Goal: Task Accomplishment & Management: Use online tool/utility

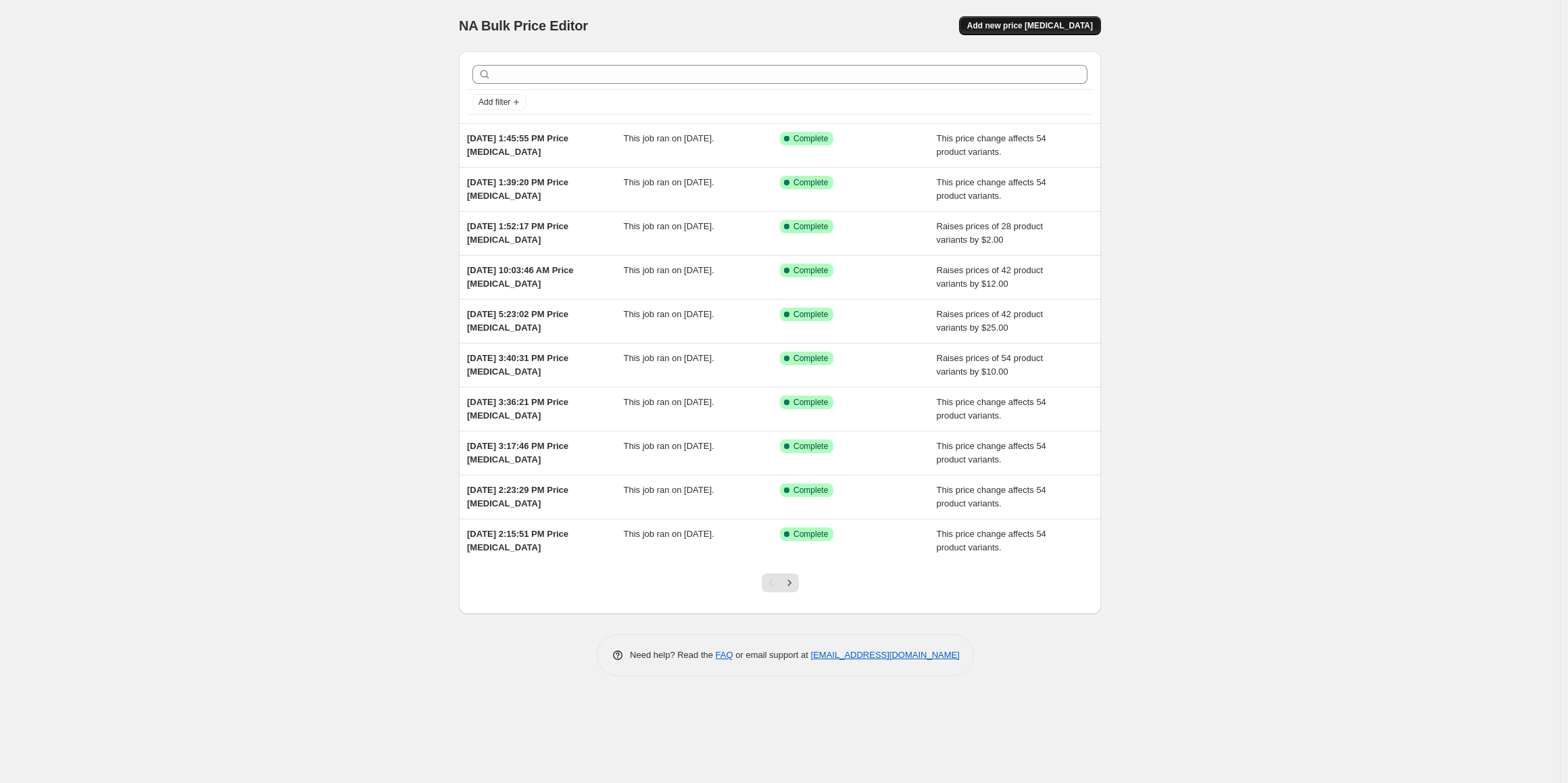
click at [1015, 32] on button "Add new price [MEDICAL_DATA]" at bounding box center [1029, 26] width 142 height 19
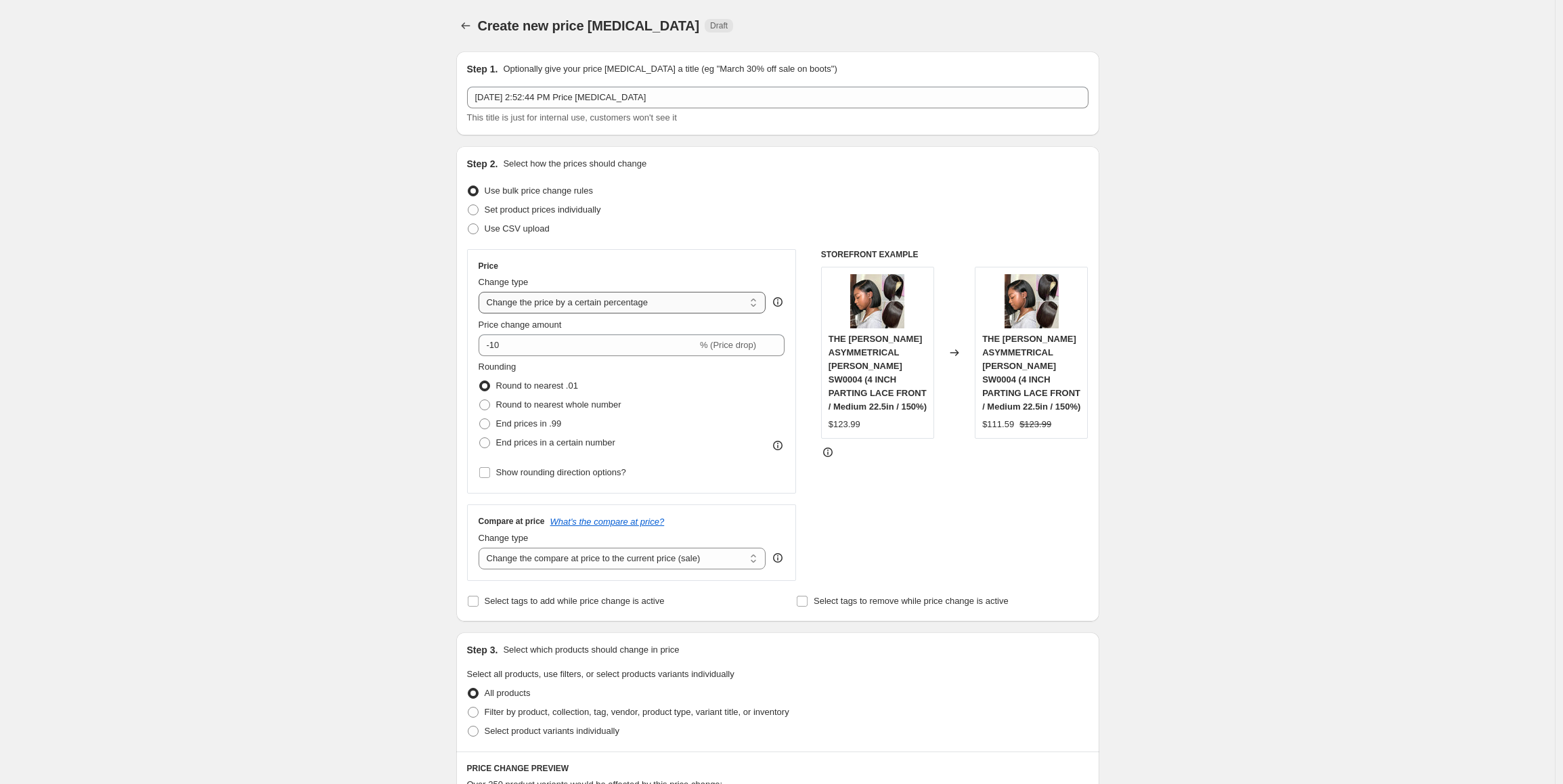
click at [578, 304] on select "Change the price to a certain amount Change the price by a certain amount Chang…" at bounding box center [622, 302] width 288 height 21
select select "by"
click at [482, 291] on select "Change the price to a certain amount Change the price by a certain amount Chang…" at bounding box center [622, 302] width 288 height 21
drag, startPoint x: 538, startPoint y: 353, endPoint x: 470, endPoint y: 354, distance: 68.0
click at [470, 354] on div "Price Change type Change the price to a certain amount Change the price by a ce…" at bounding box center [631, 371] width 329 height 244
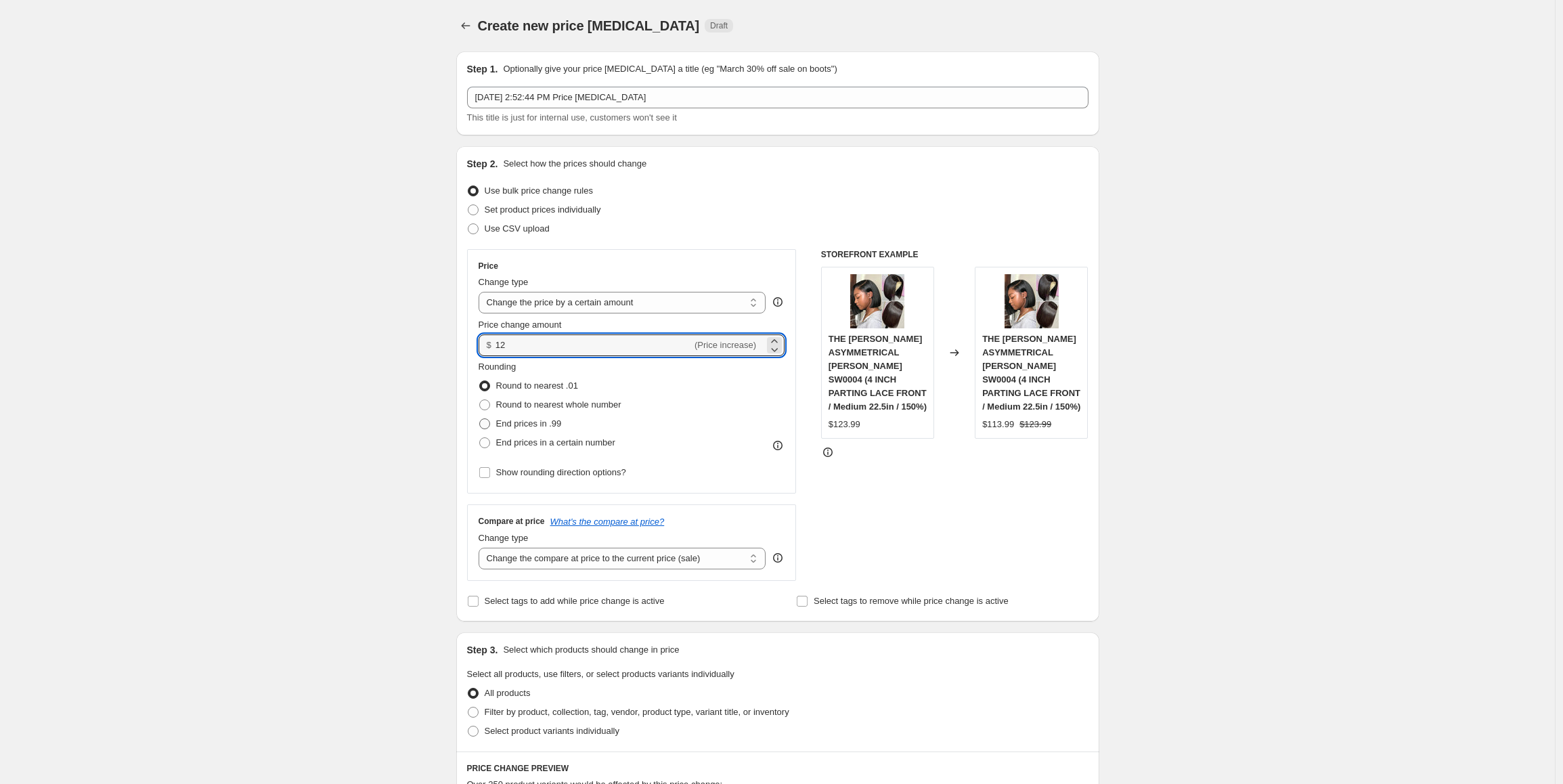
type input "12.00"
click at [533, 421] on span "End prices in .99" at bounding box center [529, 424] width 65 height 10
click at [480, 419] on input "End prices in .99" at bounding box center [479, 419] width 1 height 1
radio input "true"
click at [607, 562] on select "Change the compare at price to the current price (sale) Change the compare at p…" at bounding box center [622, 558] width 288 height 21
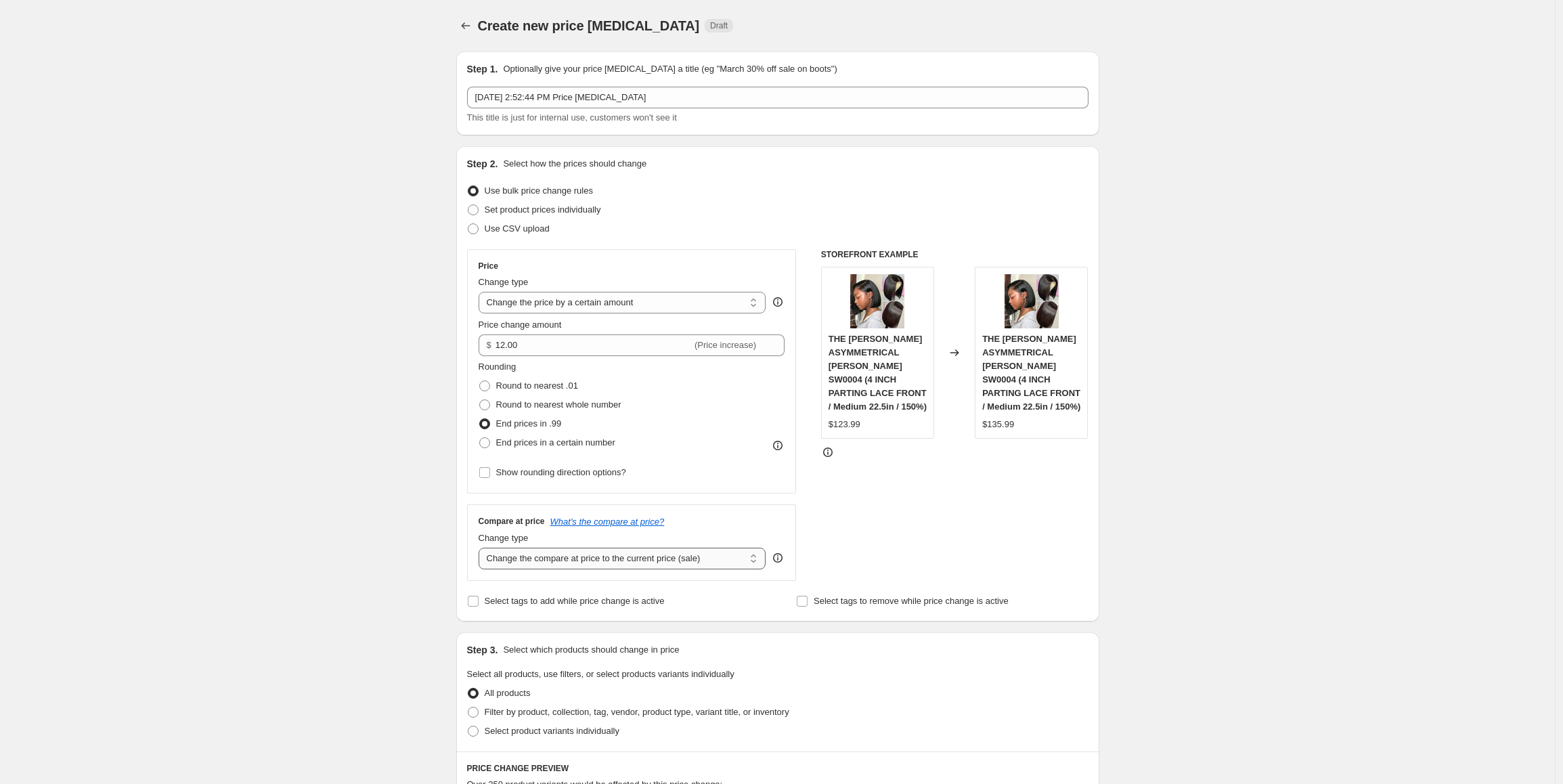
select select "pp"
click at [482, 548] on select "Change the compare at price to the current price (sale) Change the compare at p…" at bounding box center [622, 558] width 288 height 21
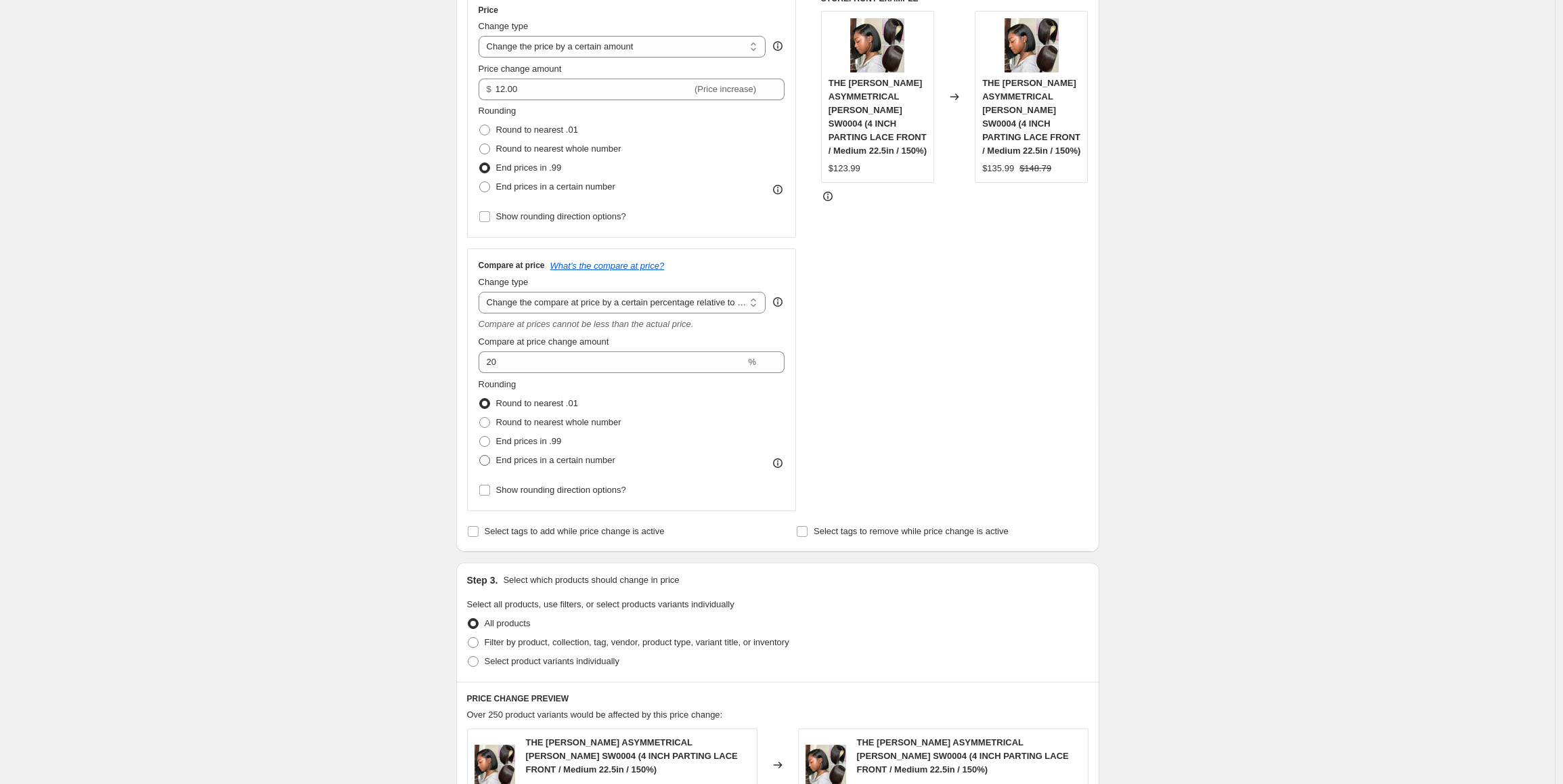
scroll to position [271, 0]
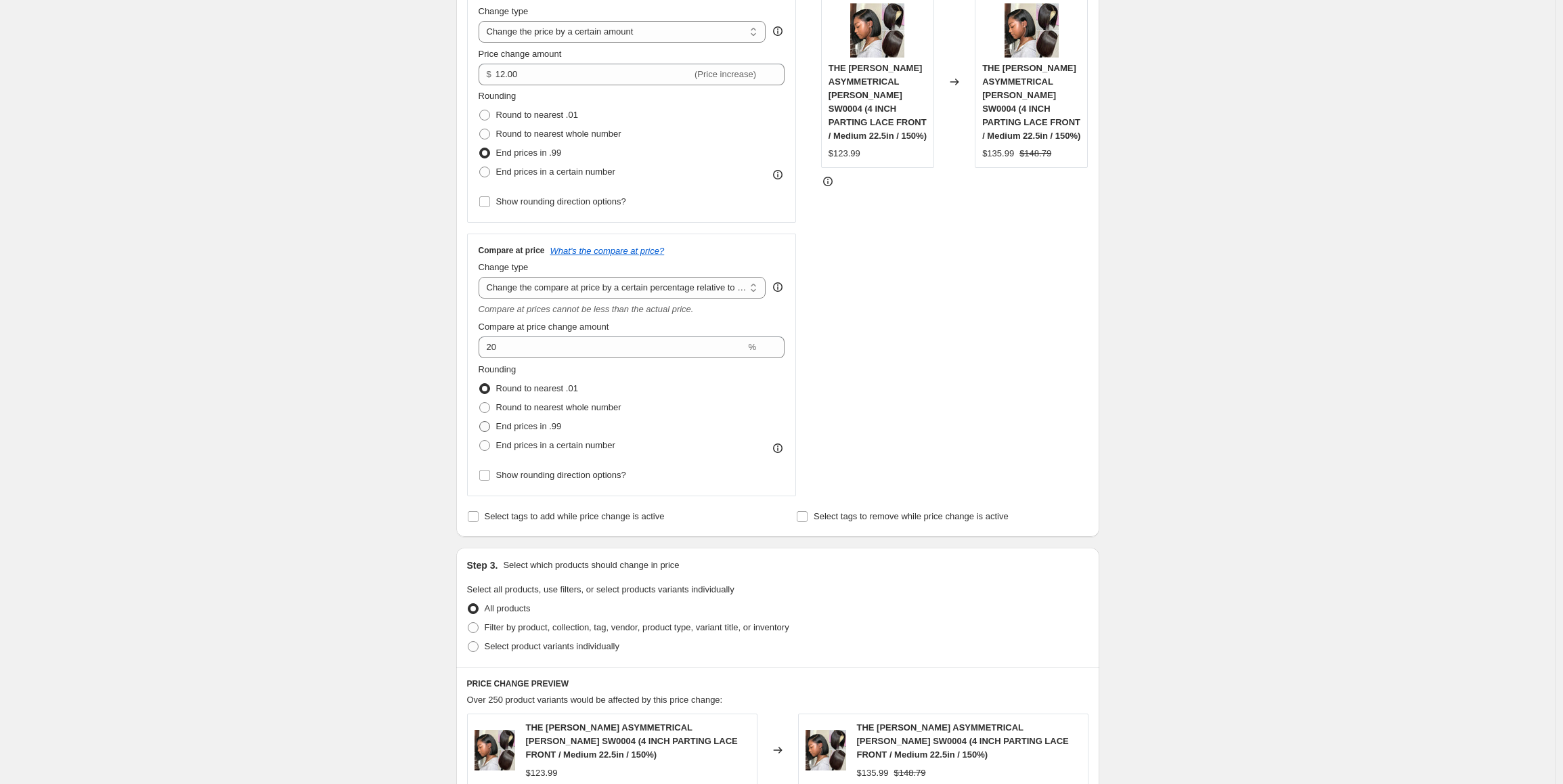
click at [562, 427] on span "End prices in .99" at bounding box center [529, 426] width 65 height 10
click at [480, 422] on input "End prices in .99" at bounding box center [479, 421] width 1 height 1
radio input "true"
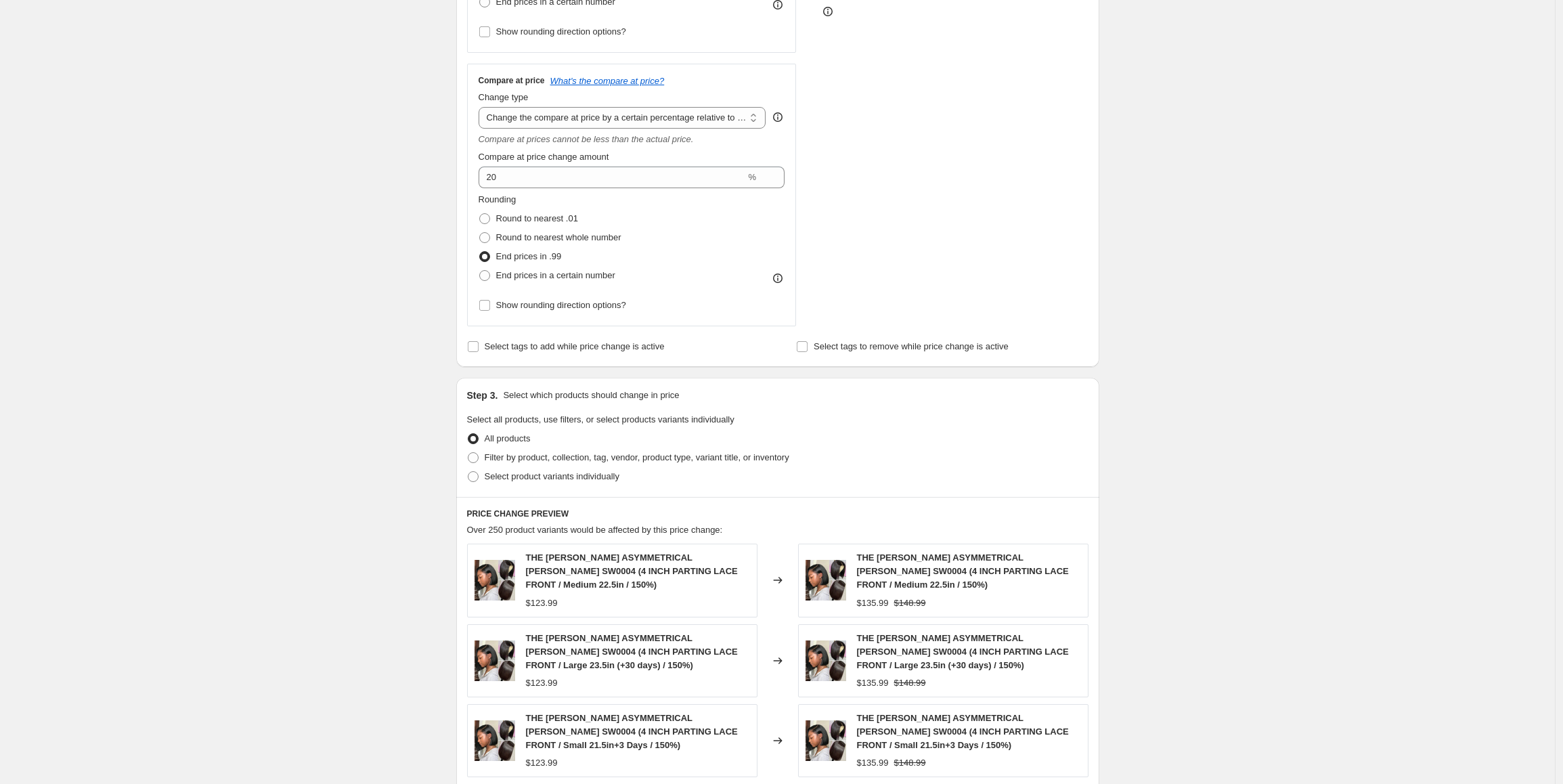
scroll to position [474, 0]
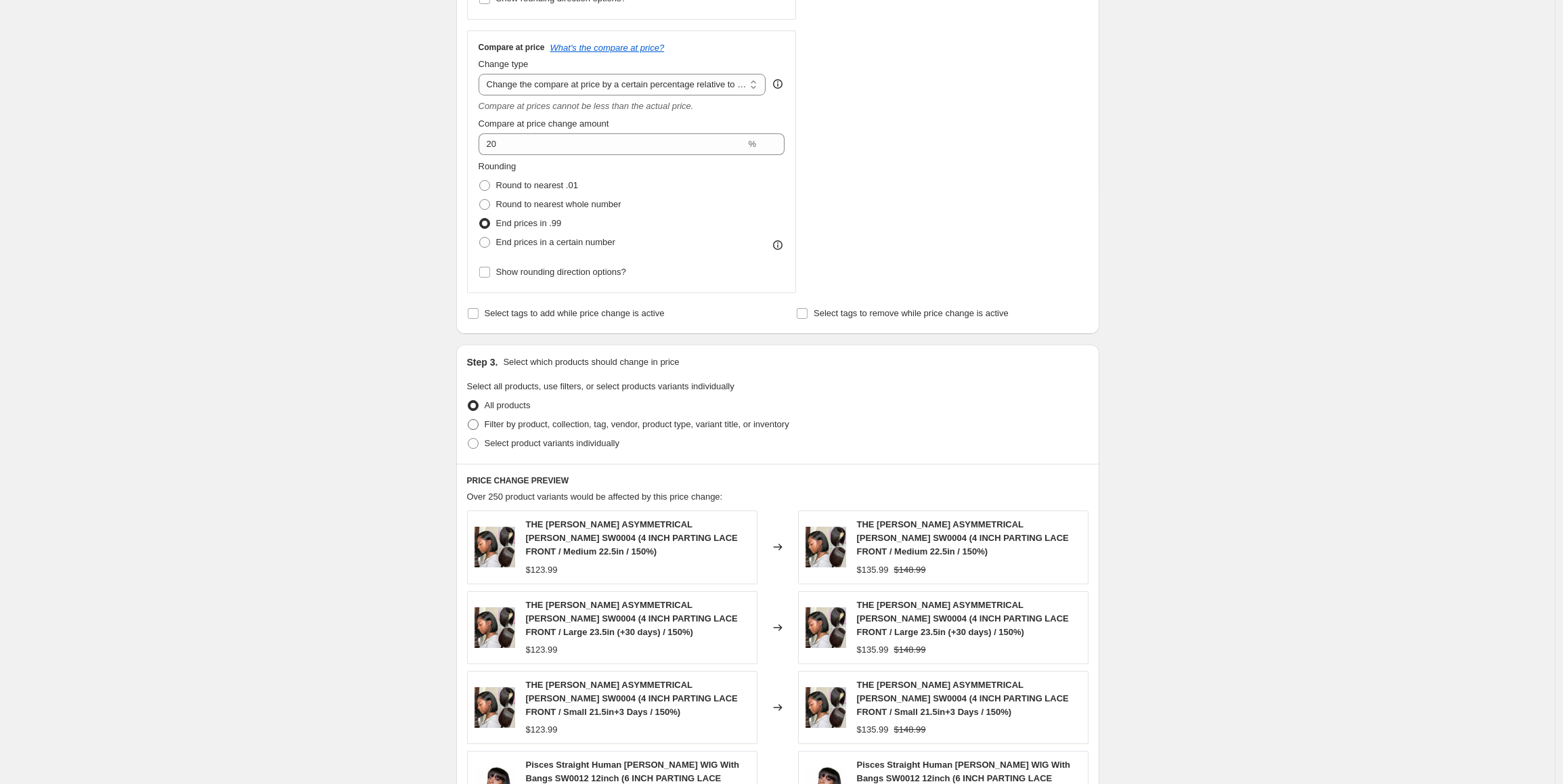
click at [740, 423] on span "Filter by product, collection, tag, vendor, product type, variant title, or inv…" at bounding box center [637, 424] width 304 height 10
click at [469, 420] on input "Filter by product, collection, tag, vendor, product type, variant title, or inv…" at bounding box center [468, 419] width 1 height 1
radio input "true"
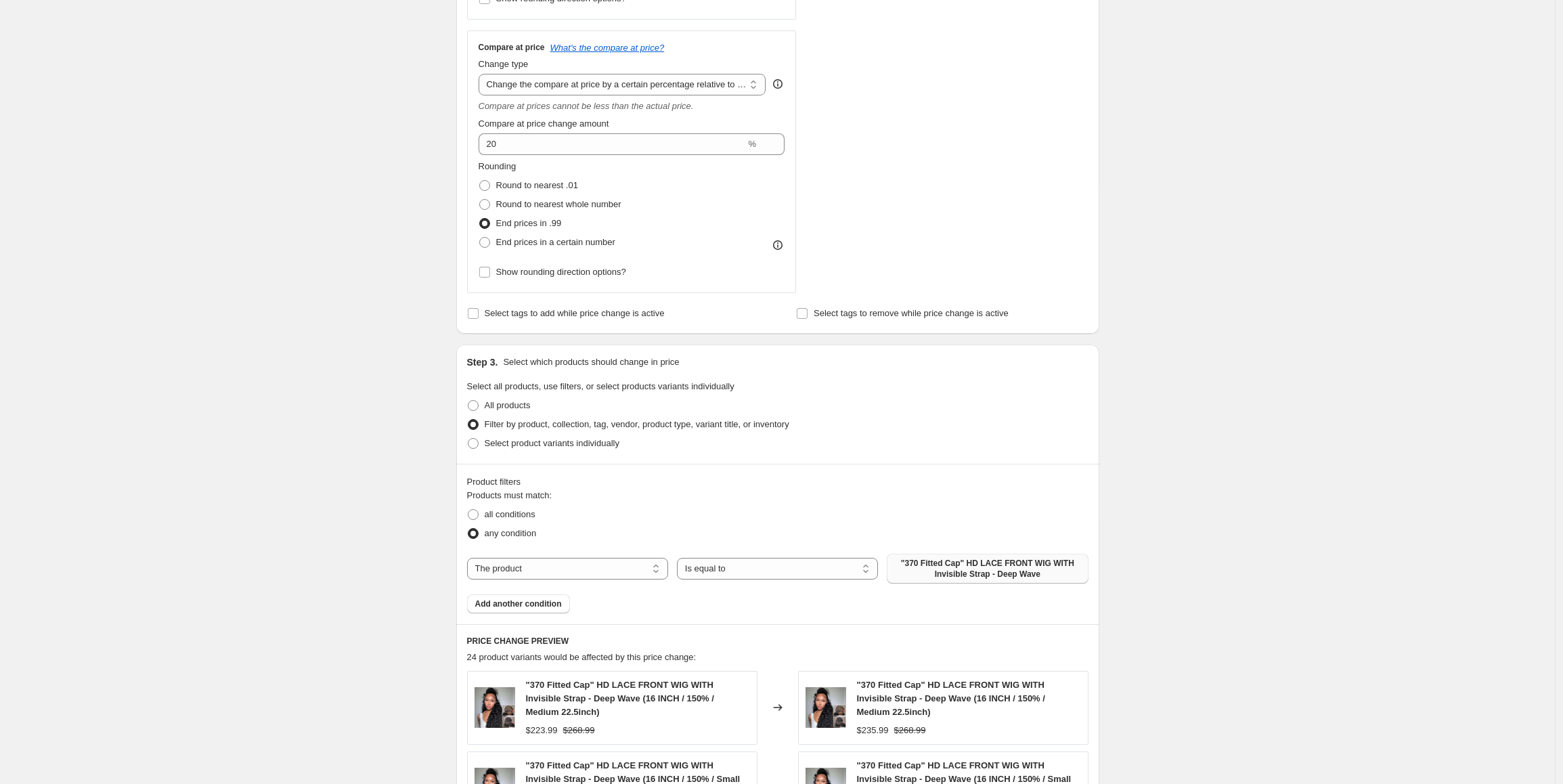
click at [970, 567] on span ""370 Fitted Cap" HD LACE FRONT WIG WITH Invisible Strap - Deep Wave" at bounding box center [987, 568] width 185 height 21
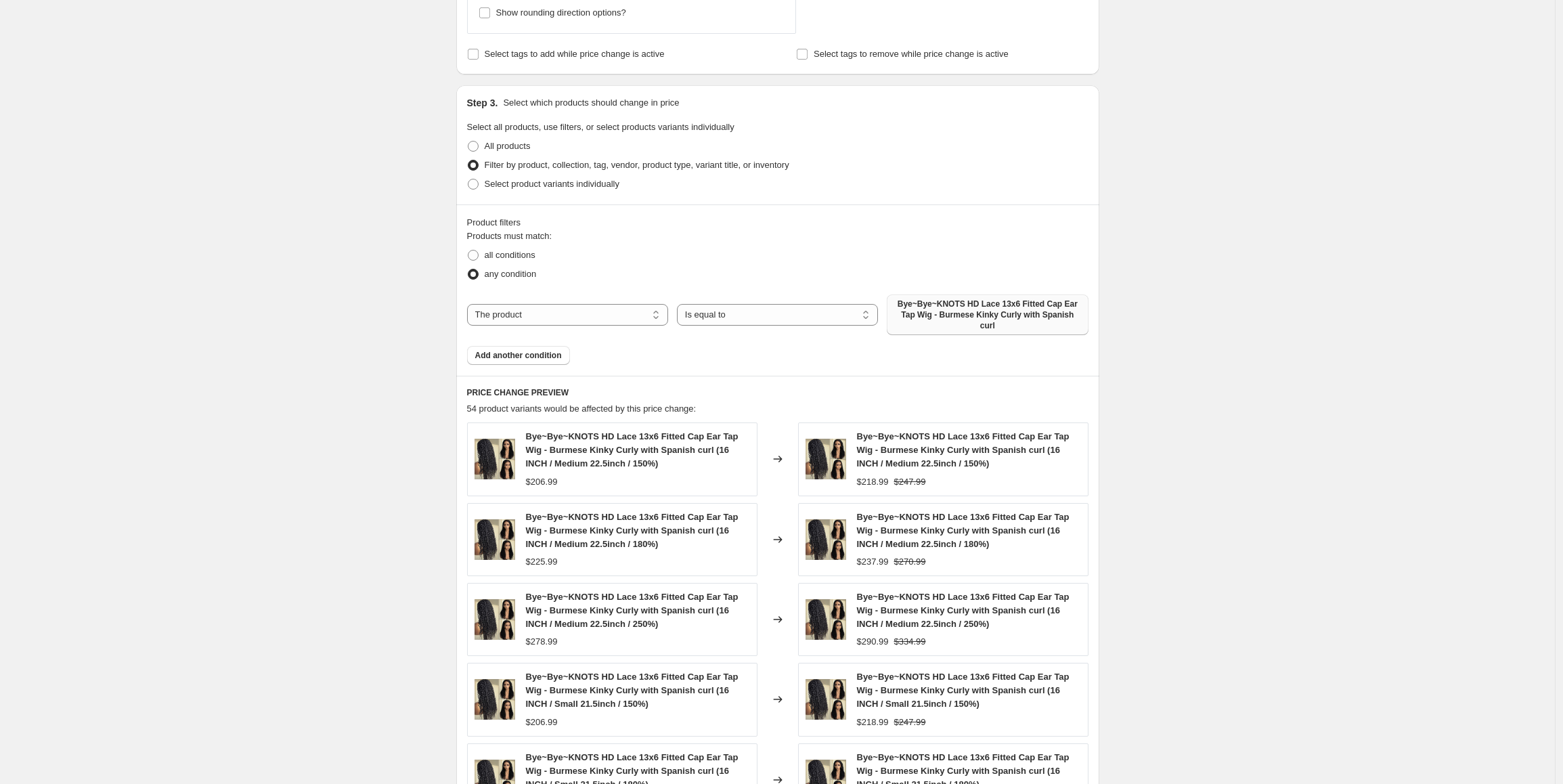
scroll to position [744, 0]
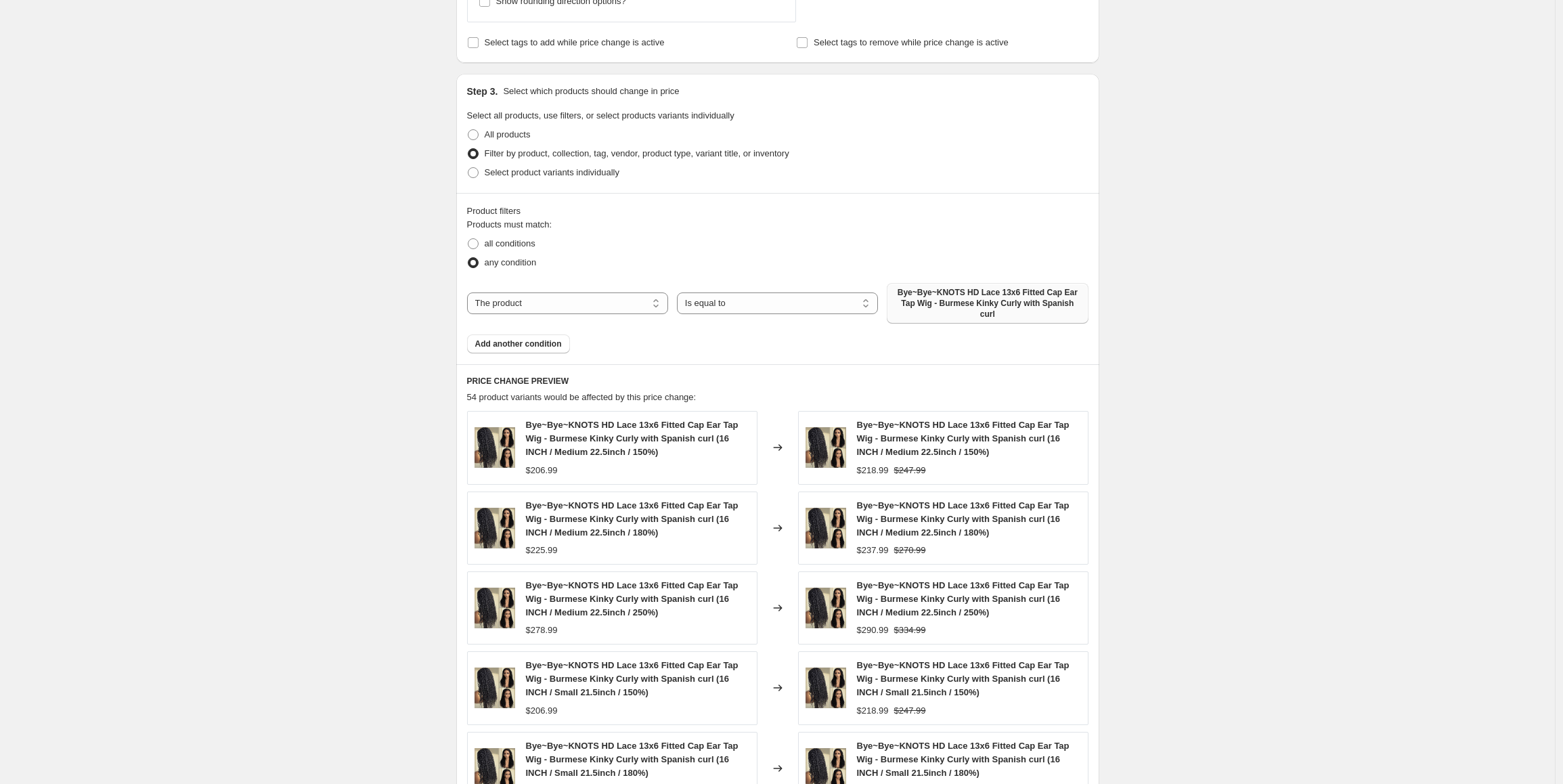
drag, startPoint x: 358, startPoint y: 437, endPoint x: 402, endPoint y: 452, distance: 46.5
click at [358, 438] on div "Create new price [MEDICAL_DATA]. This page is ready Create new price [MEDICAL_D…" at bounding box center [777, 156] width 1555 height 1800
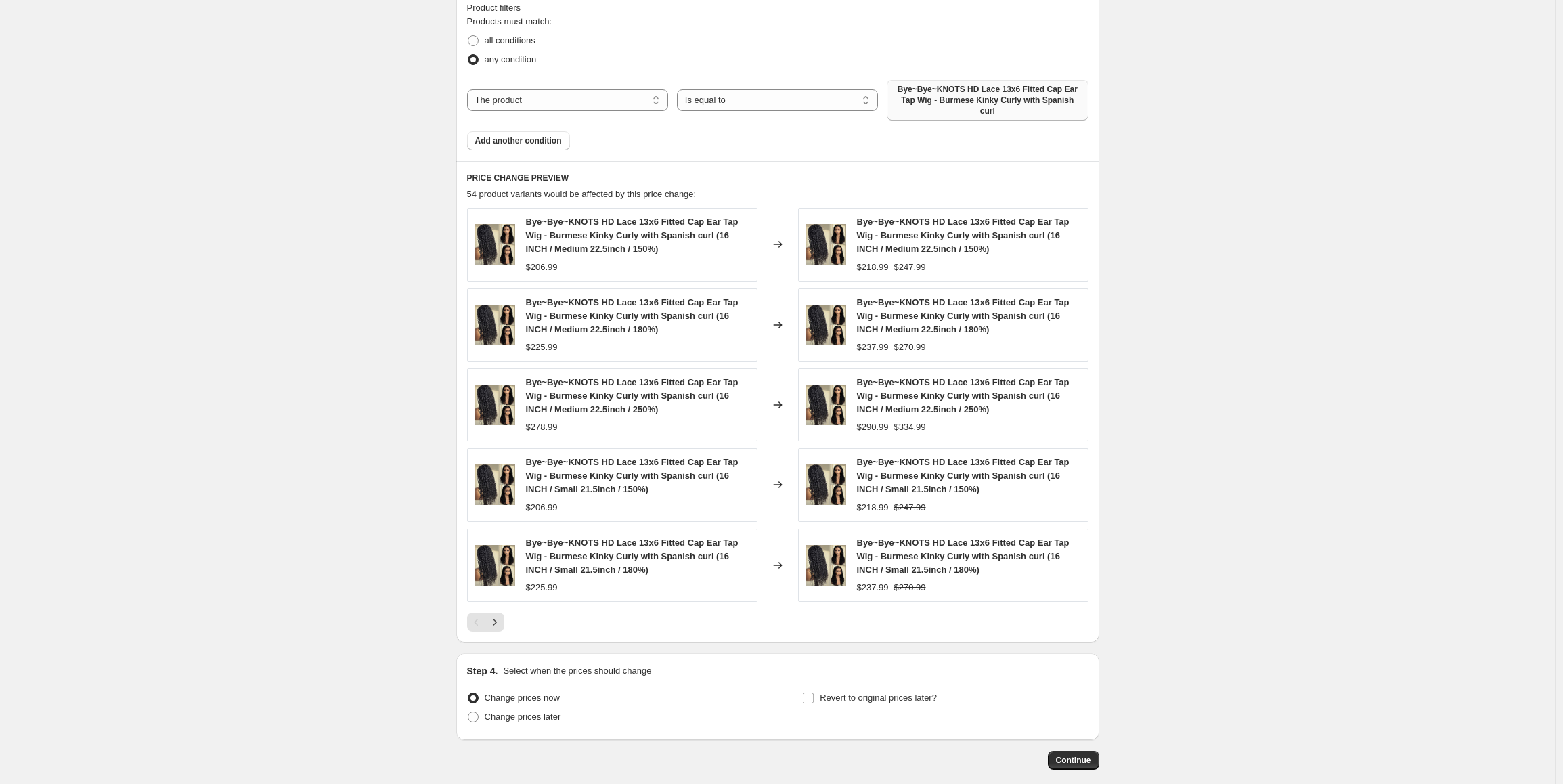
scroll to position [1015, 0]
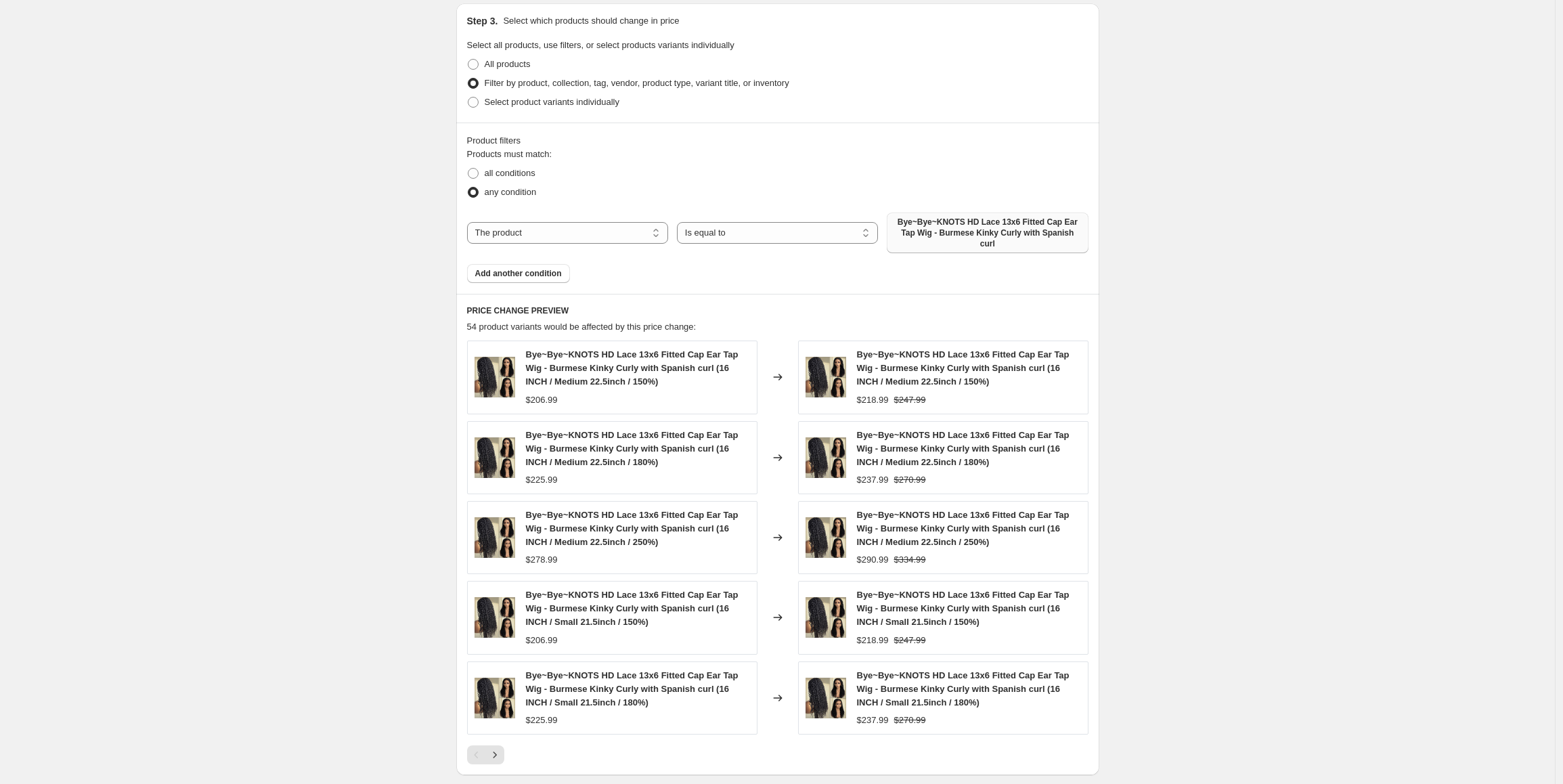
scroll to position [1016, 0]
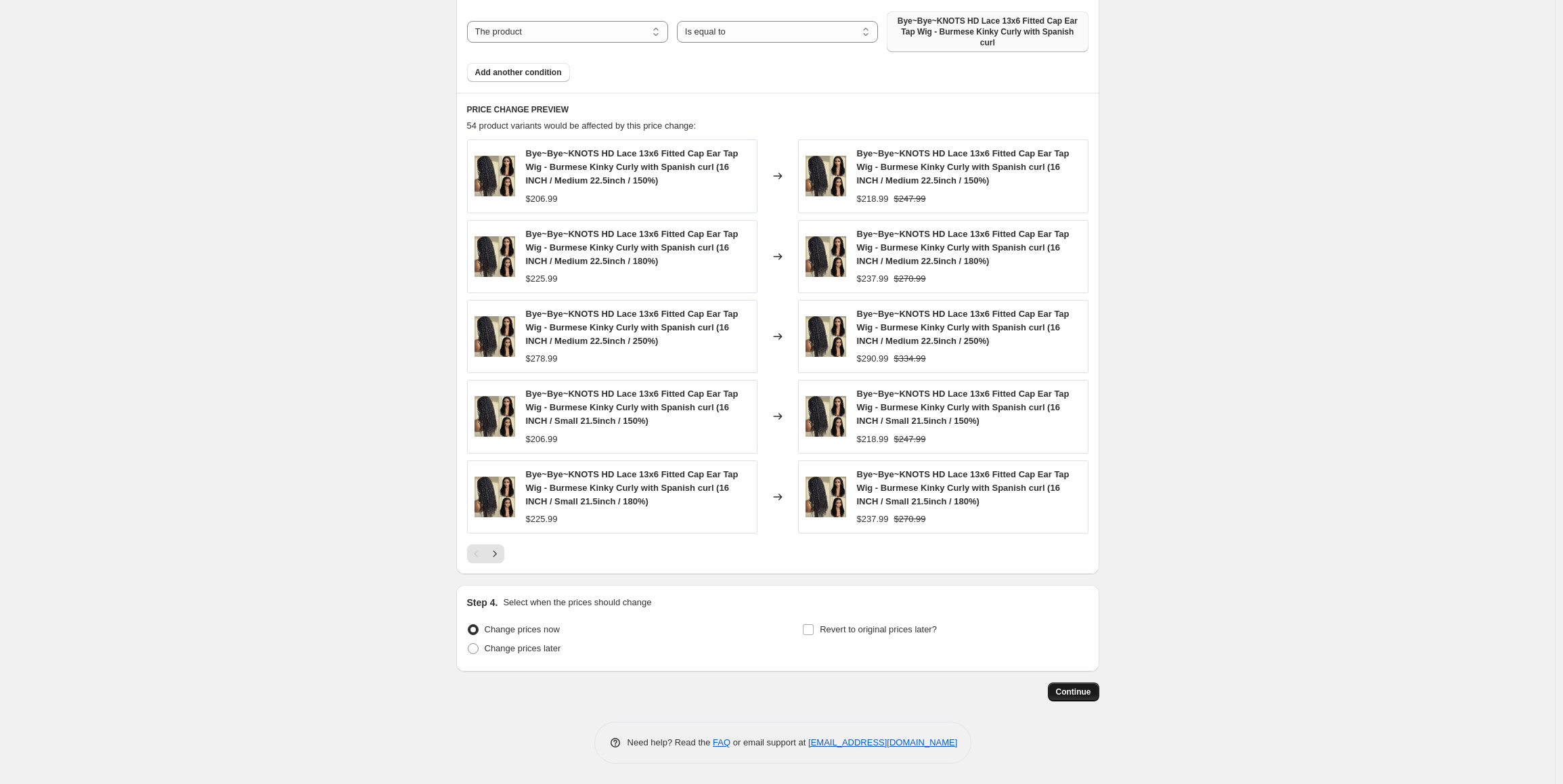
click at [1076, 699] on button "Continue" at bounding box center [1074, 692] width 52 height 19
click at [1075, 693] on span "Continue" at bounding box center [1073, 691] width 35 height 11
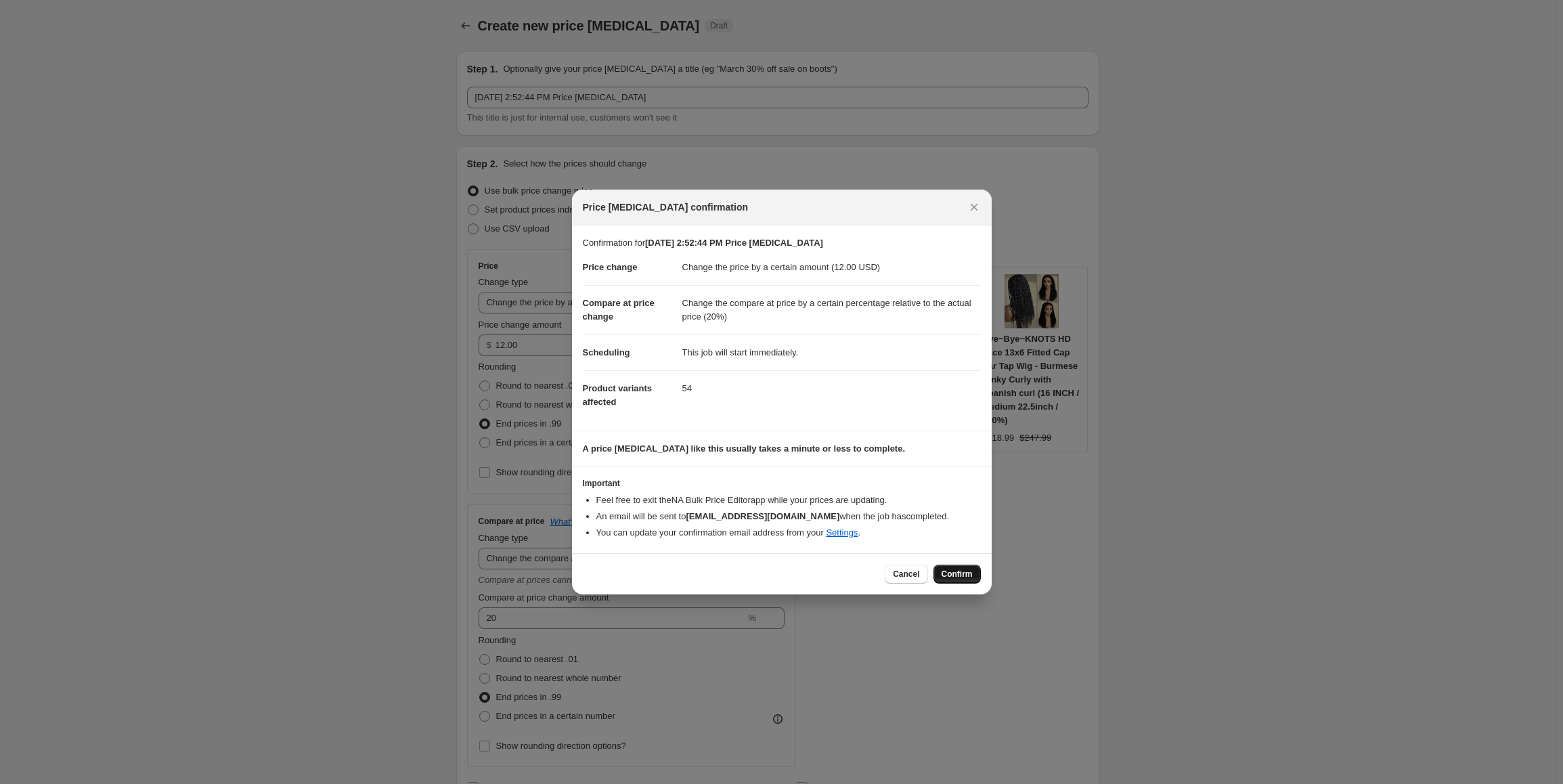
click at [965, 576] on span "Confirm" at bounding box center [957, 573] width 31 height 11
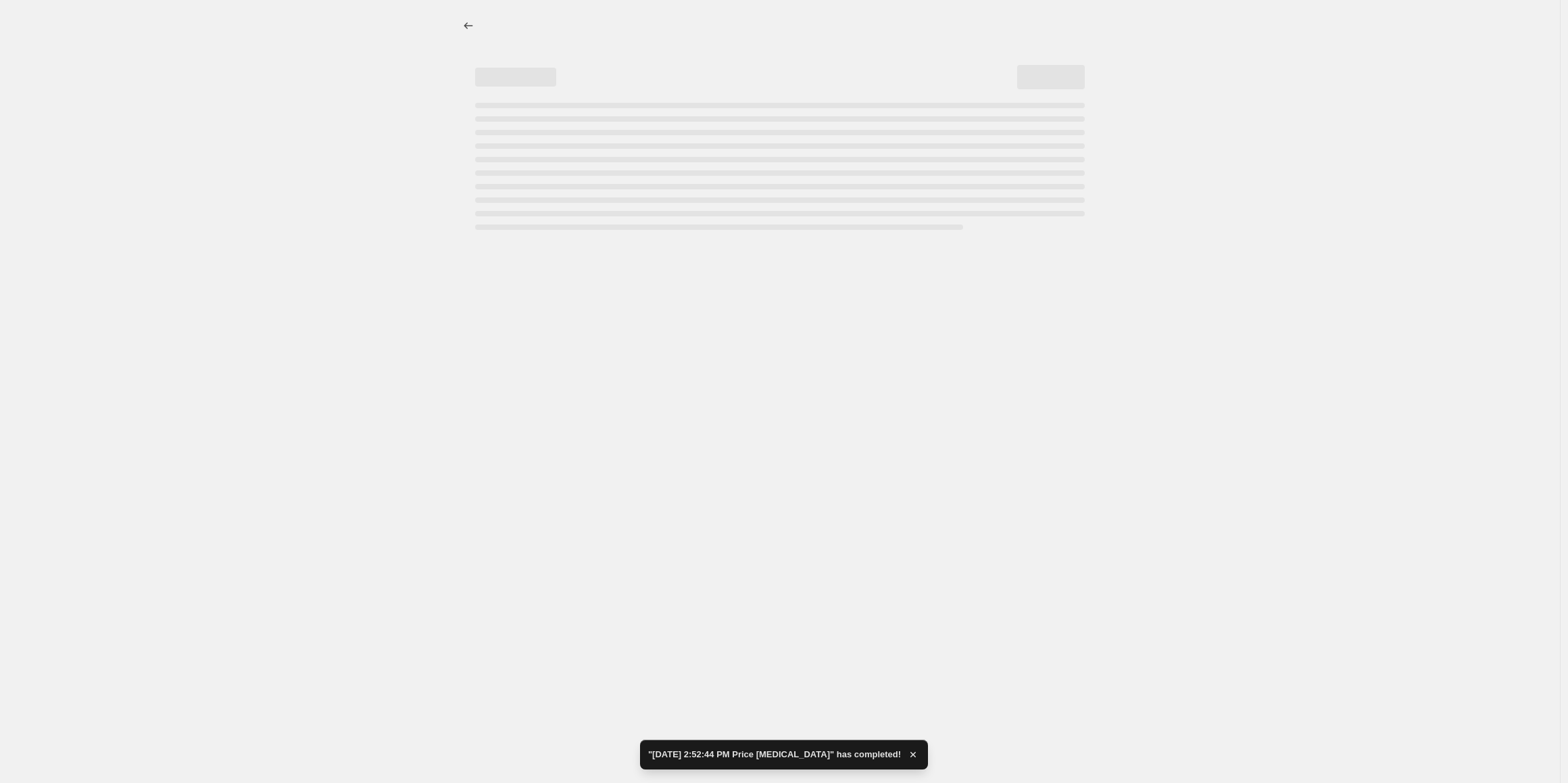
select select "by"
select select "pp"
